Goal: Information Seeking & Learning: Learn about a topic

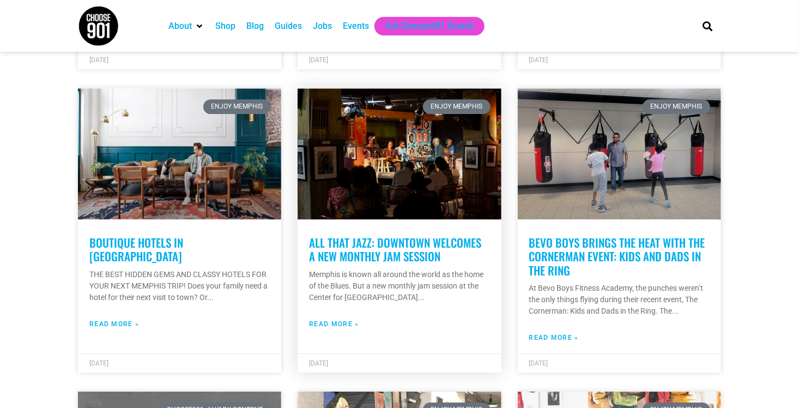
scroll to position [1526, 0]
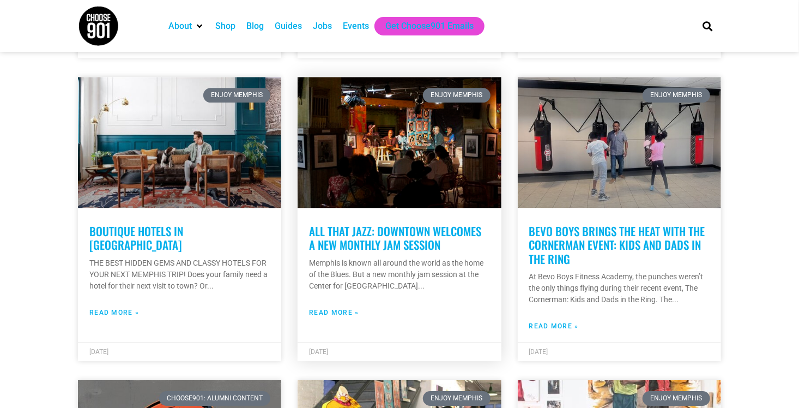
click at [325, 307] on link "Read More »" at bounding box center [334, 312] width 50 height 10
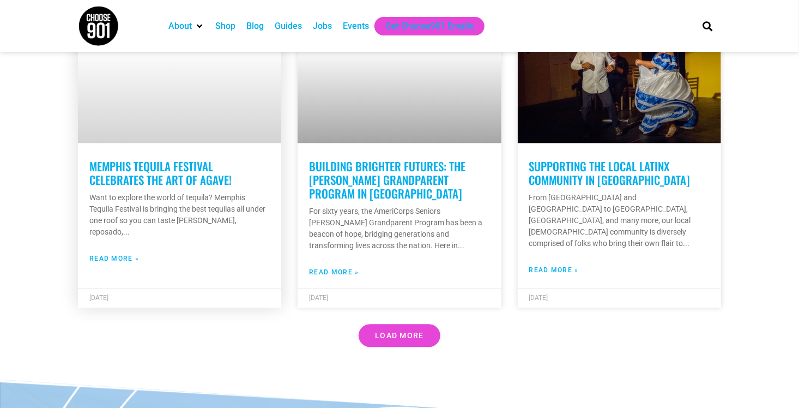
scroll to position [3271, 0]
